Goal: Task Accomplishment & Management: Use online tool/utility

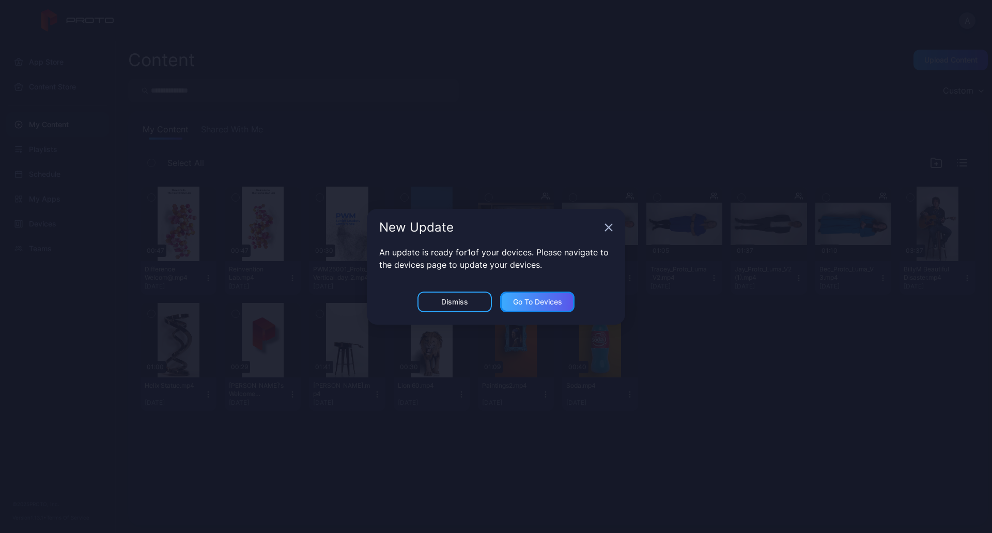
click at [542, 305] on div "Go to devices" at bounding box center [537, 302] width 49 height 8
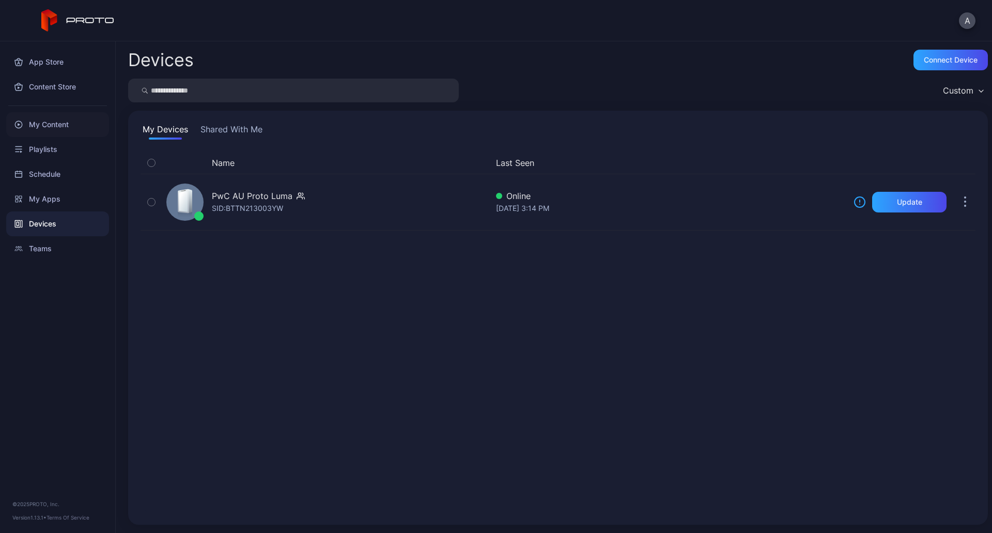
click at [51, 133] on div "My Content" at bounding box center [57, 124] width 103 height 25
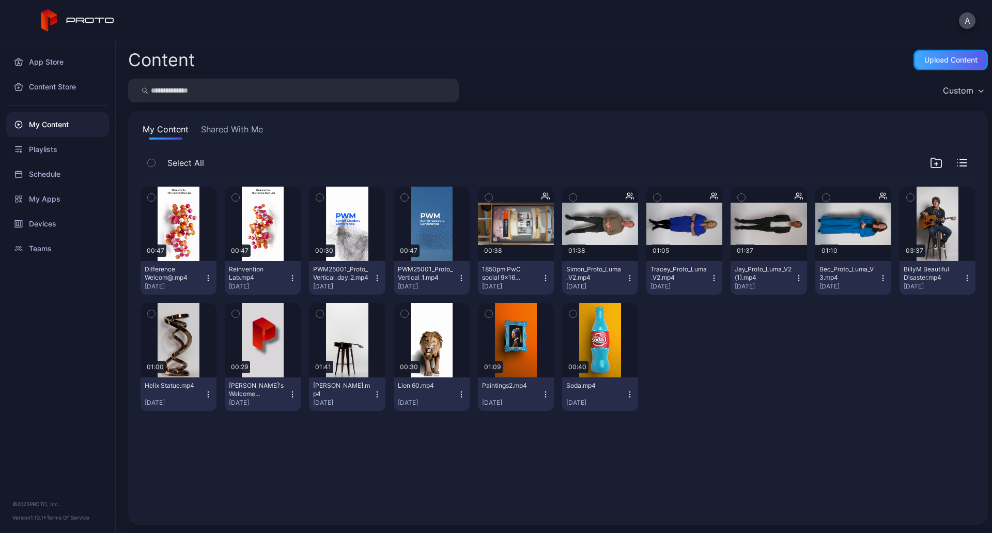
click at [936, 64] on div "Upload Content" at bounding box center [951, 60] width 74 height 21
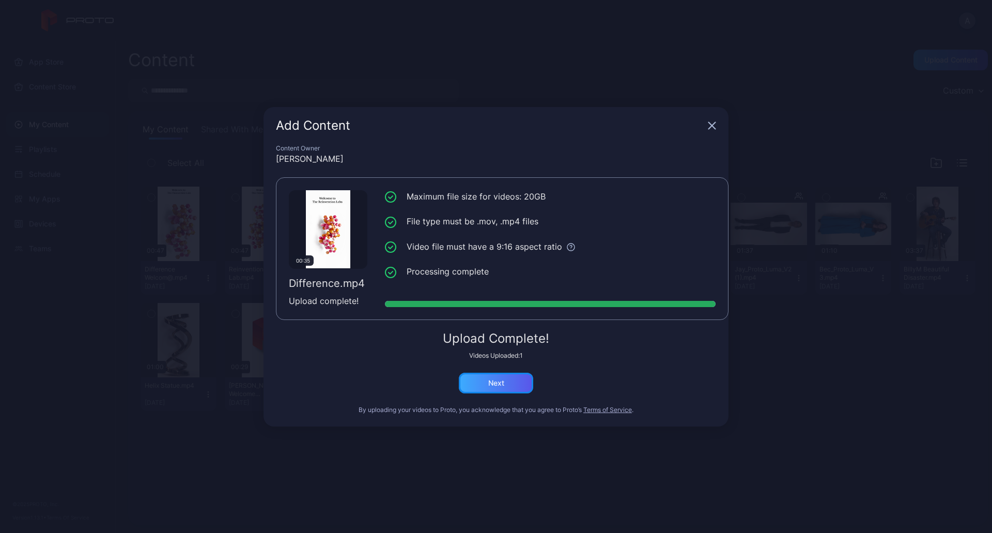
click at [495, 377] on div "Next" at bounding box center [496, 383] width 74 height 21
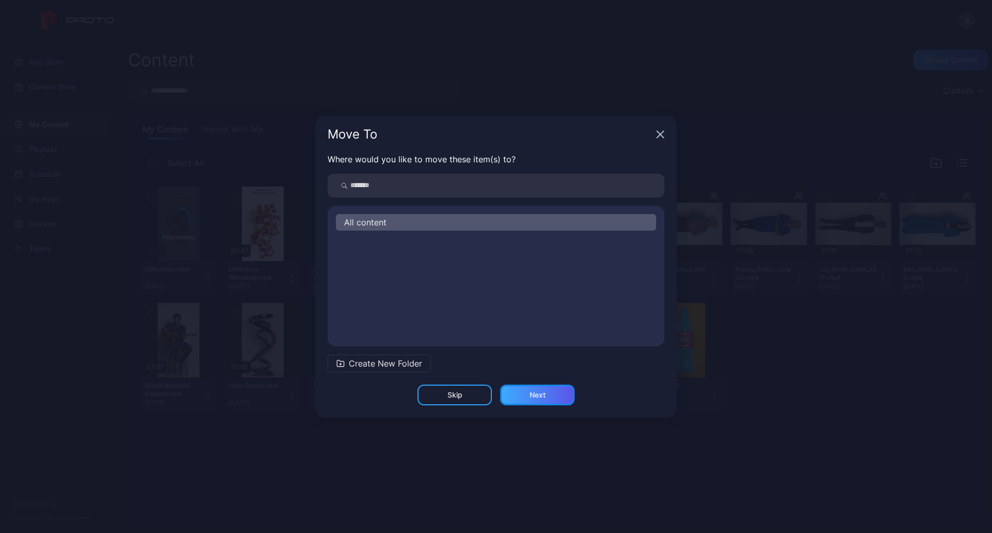
click at [540, 400] on div "Next" at bounding box center [537, 395] width 74 height 21
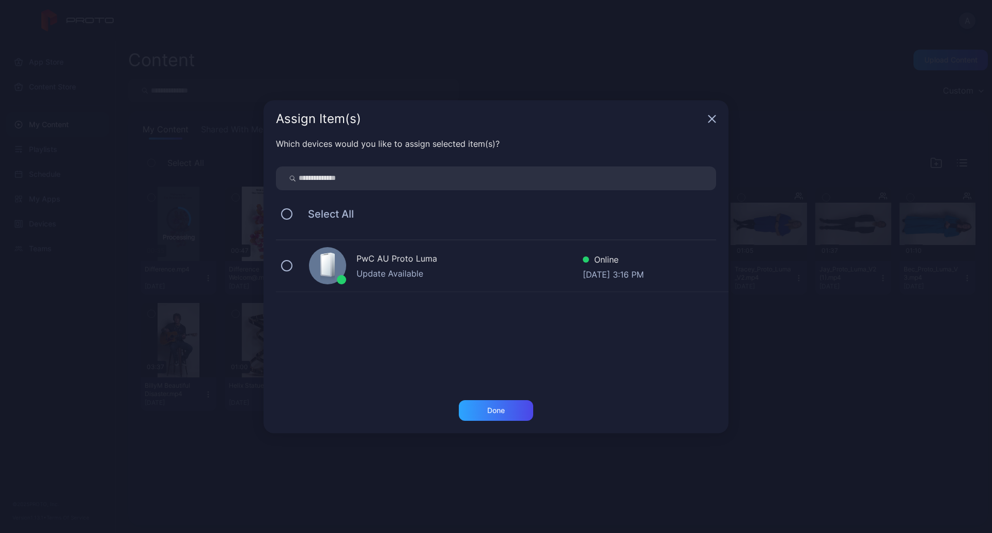
click at [362, 266] on div "PwC AU Proto Luma" at bounding box center [470, 259] width 226 height 15
click at [498, 408] on div "Done" at bounding box center [496, 410] width 18 height 8
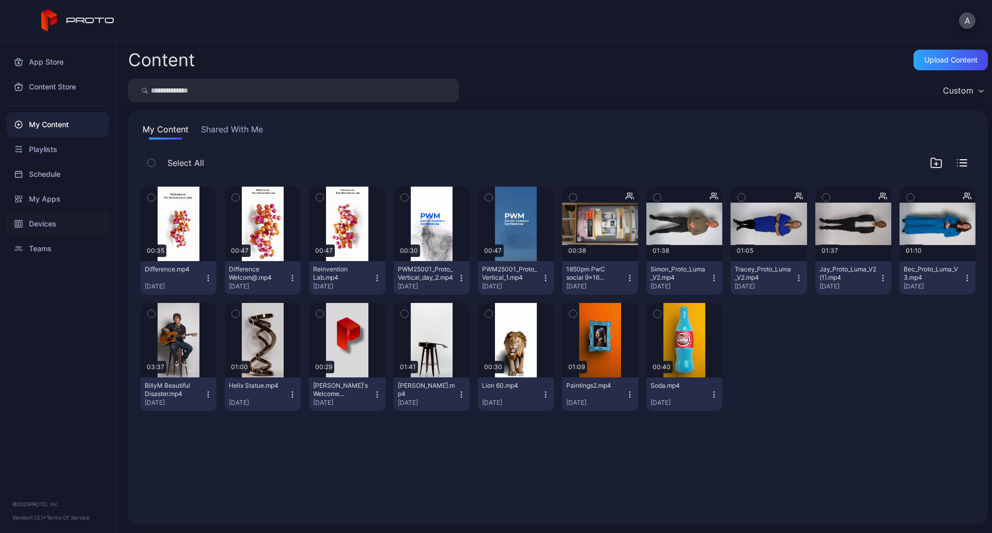
click at [65, 223] on div "Devices" at bounding box center [57, 223] width 103 height 25
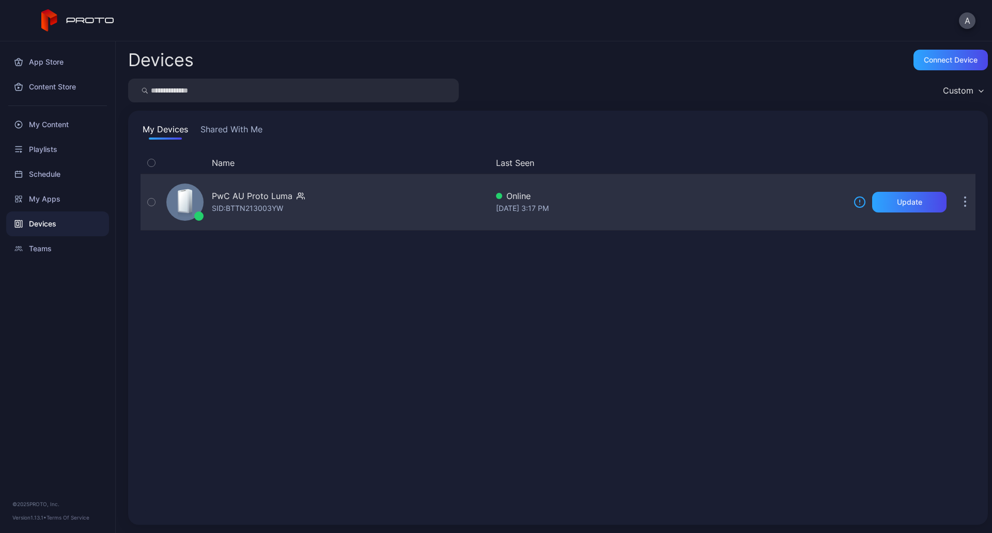
click at [315, 202] on div "PwC AU Proto [PERSON_NAME]: BTTN213003YW" at bounding box center [325, 202] width 326 height 52
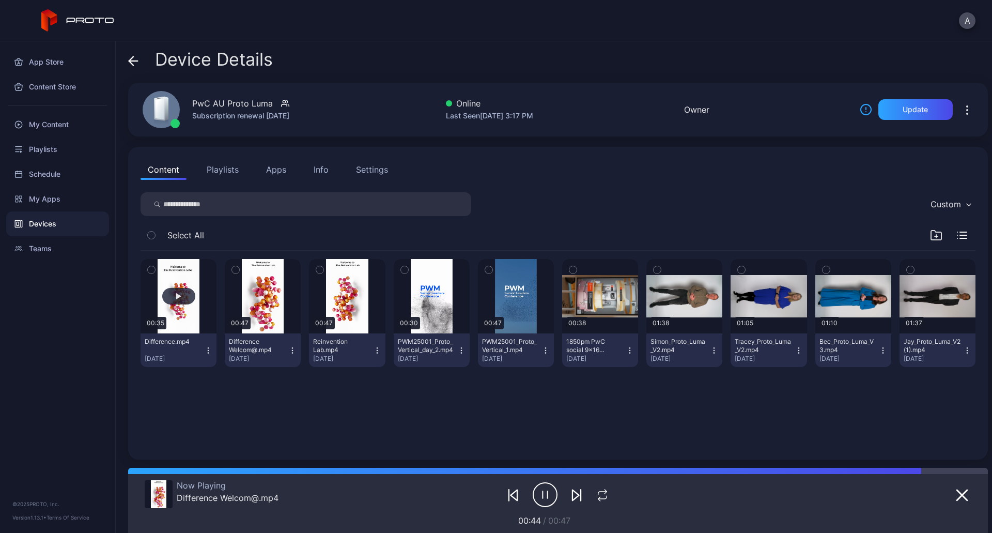
click at [185, 313] on button "button" at bounding box center [179, 296] width 76 height 74
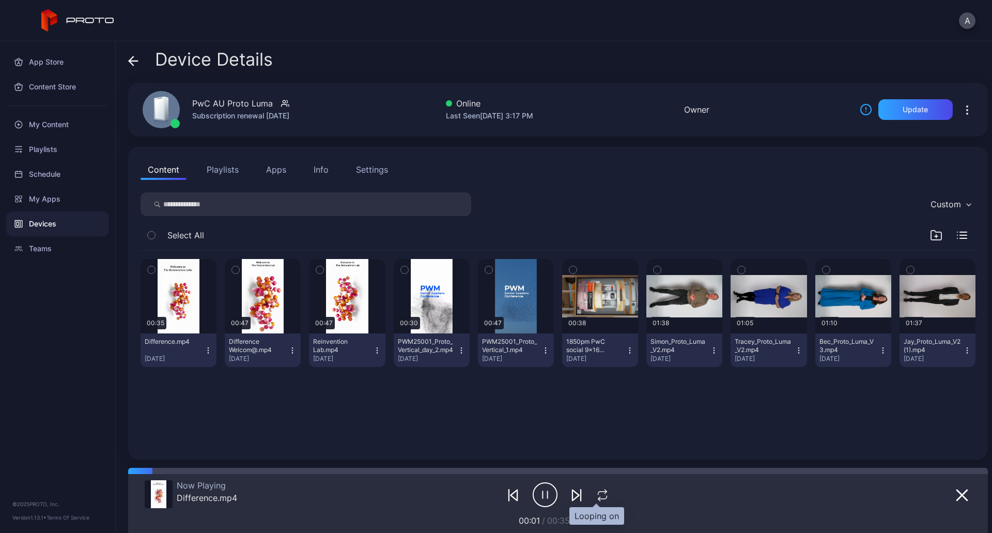
click at [597, 494] on icon "button" at bounding box center [602, 495] width 13 height 12
click at [253, 498] on div "Now Playing Difference.mp4" at bounding box center [282, 494] width 275 height 29
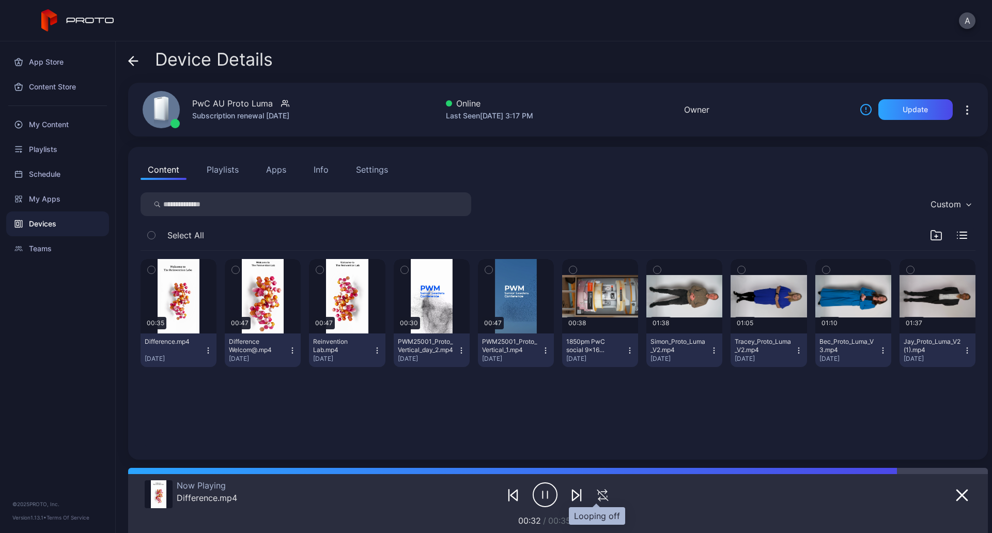
click at [597, 499] on icon "button" at bounding box center [602, 495] width 17 height 12
